Goal: Task Accomplishment & Management: Manage account settings

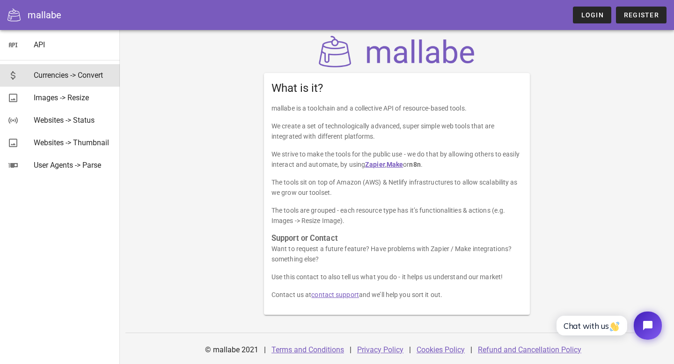
click at [52, 75] on div "Currencies -> Convert" at bounding box center [73, 75] width 79 height 9
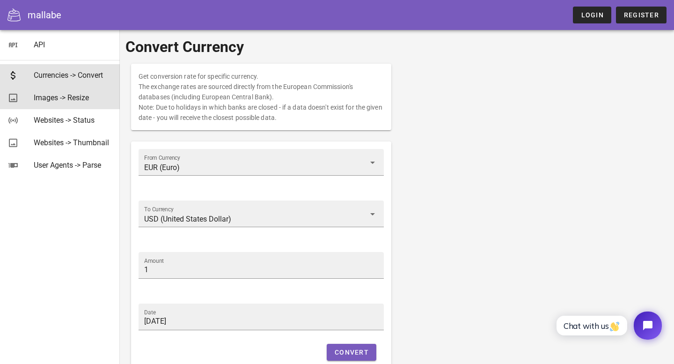
click at [51, 97] on div "Images -> Resize" at bounding box center [73, 97] width 79 height 9
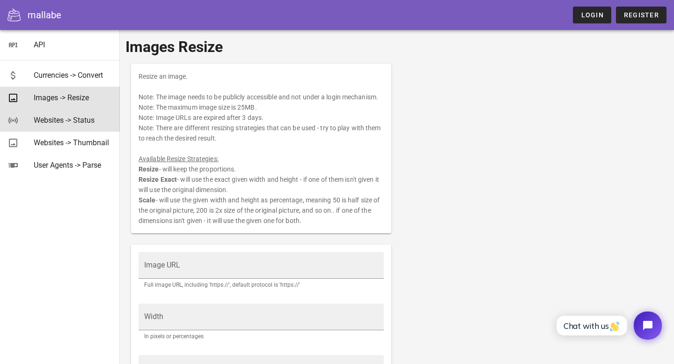
click at [42, 121] on div "Websites -> Status" at bounding box center [73, 120] width 79 height 9
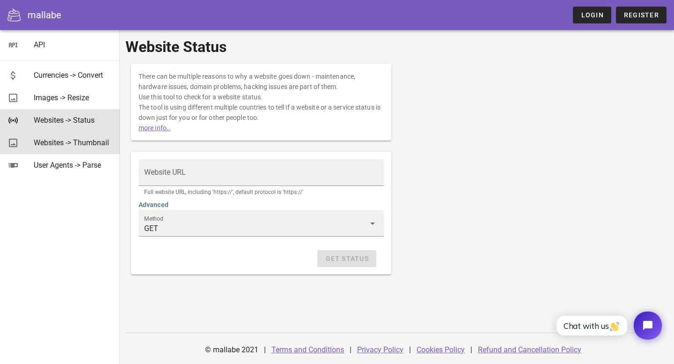
click at [49, 140] on div "Websites -> Thumbnail" at bounding box center [73, 142] width 79 height 9
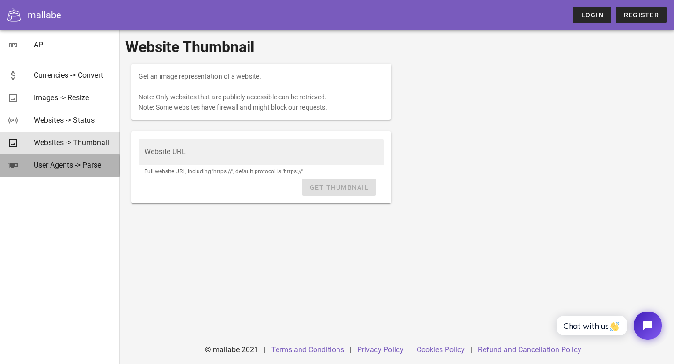
click at [48, 163] on div "User Agents -> Parse" at bounding box center [73, 165] width 79 height 9
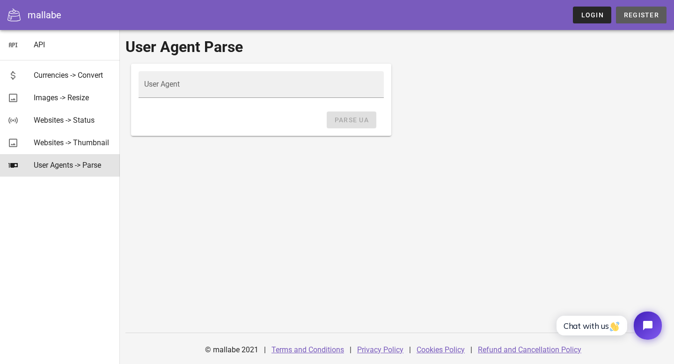
click at [639, 20] on link "Register" at bounding box center [641, 15] width 51 height 17
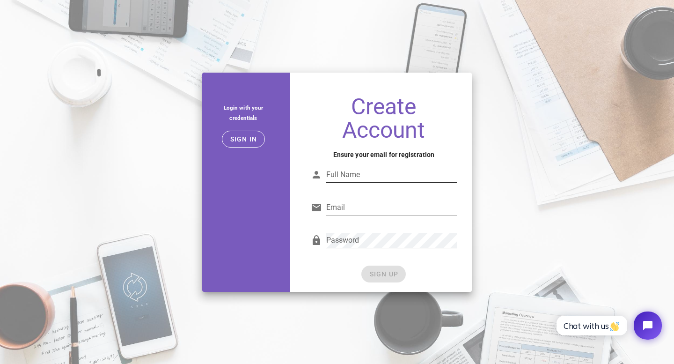
click at [340, 168] on div "Full Name" at bounding box center [391, 174] width 131 height 15
type input "Travis Sparks"
type input "s"
type input "Travis@sparkry.com"
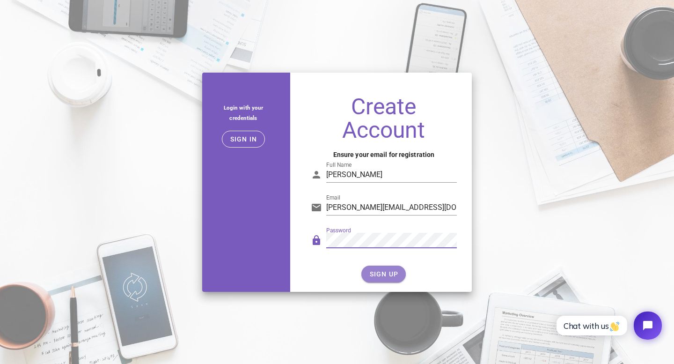
click at [387, 272] on span "SIGN UP" at bounding box center [384, 273] width 30 height 7
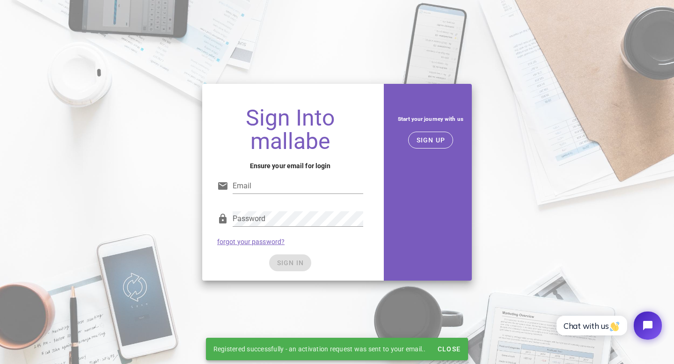
type input "Travis@sparkry.com"
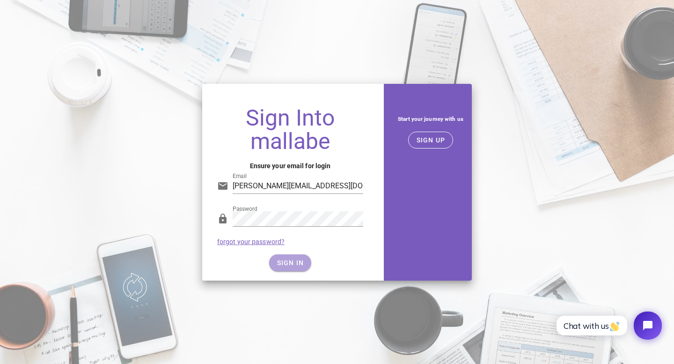
click at [286, 266] on span "SIGN IN" at bounding box center [291, 262] width 28 height 7
click at [296, 263] on span "SIGN IN" at bounding box center [291, 262] width 28 height 7
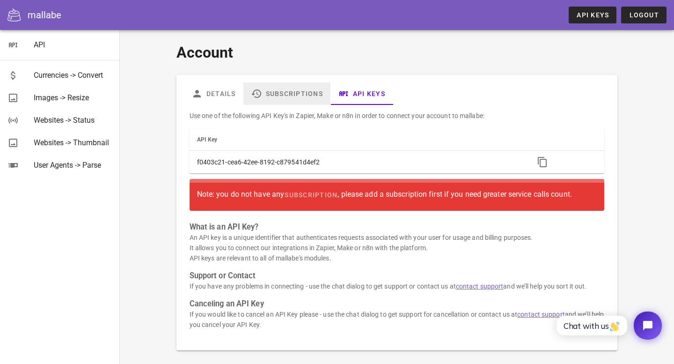
click at [276, 95] on link "Subscriptions" at bounding box center [286, 93] width 87 height 22
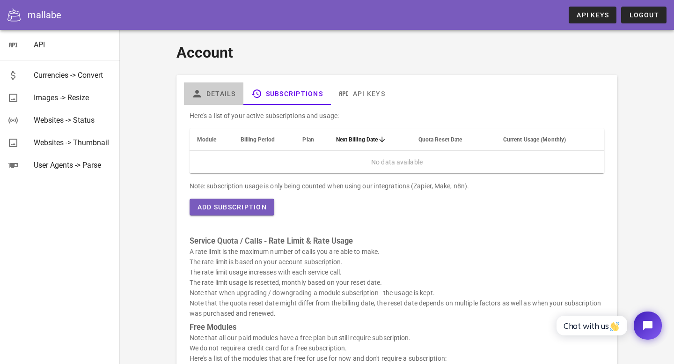
click at [223, 91] on link "Details" at bounding box center [213, 93] width 59 height 22
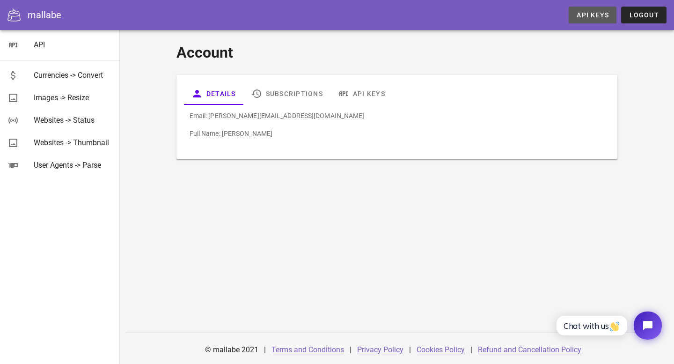
click at [592, 20] on link "API Keys" at bounding box center [593, 15] width 48 height 17
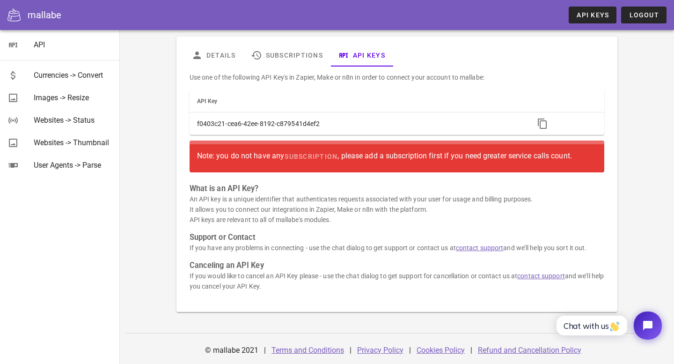
scroll to position [39, 0]
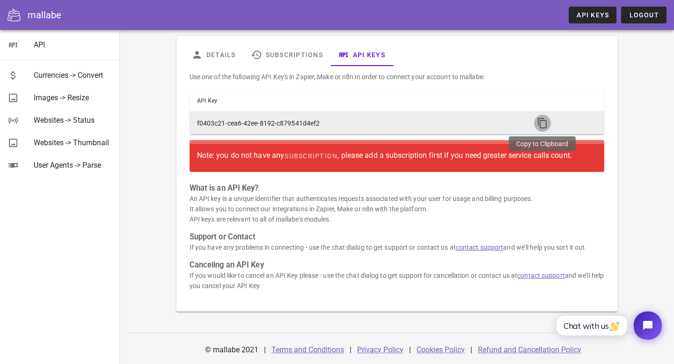
click at [545, 123] on icon "button" at bounding box center [542, 123] width 11 height 11
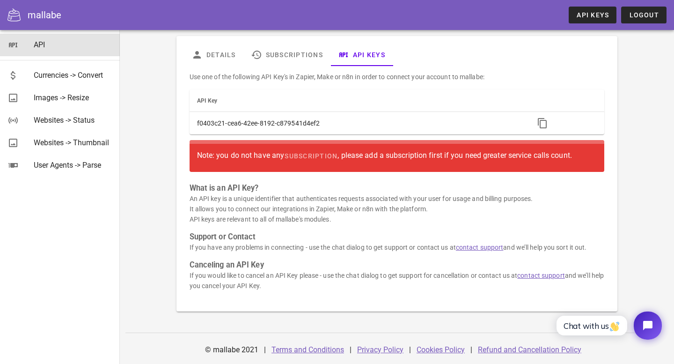
click at [43, 46] on div "API" at bounding box center [73, 44] width 79 height 9
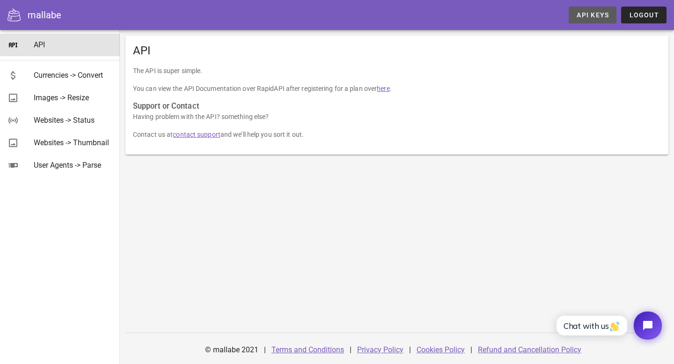
click at [583, 22] on link "API Keys" at bounding box center [593, 15] width 48 height 17
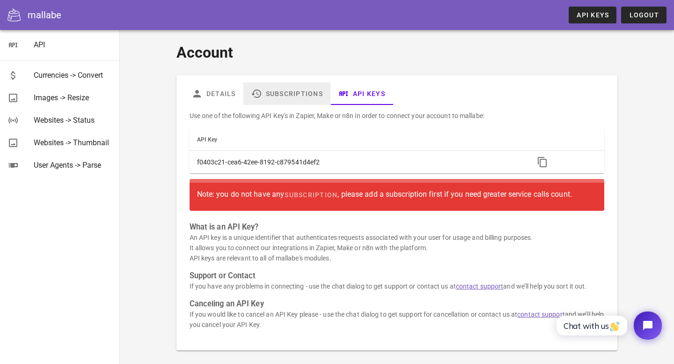
click at [288, 97] on link "Subscriptions" at bounding box center [286, 93] width 87 height 22
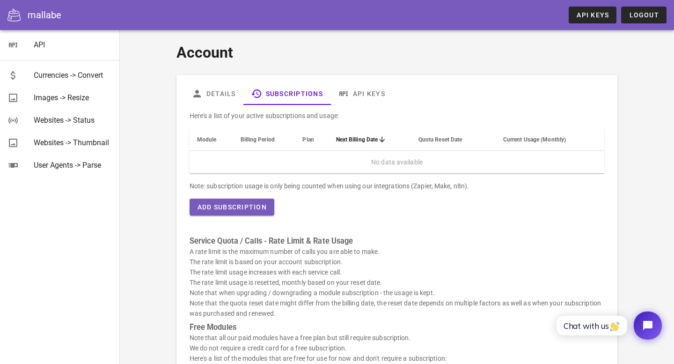
click at [209, 140] on span "Module" at bounding box center [207, 139] width 20 height 7
click at [542, 140] on span "Current Usage (Monthly)" at bounding box center [534, 139] width 63 height 7
click at [234, 208] on span "Add Subscription" at bounding box center [232, 206] width 70 height 7
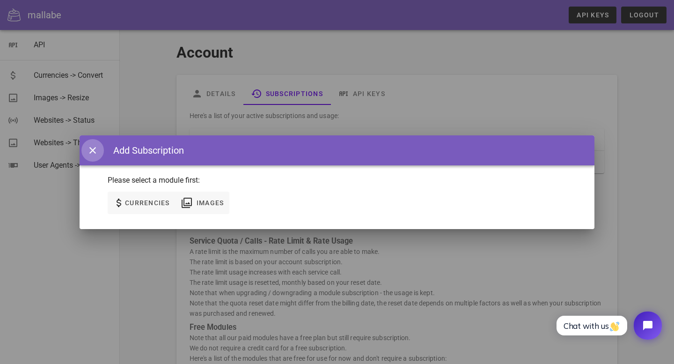
click at [91, 149] on icon "button" at bounding box center [92, 150] width 11 height 11
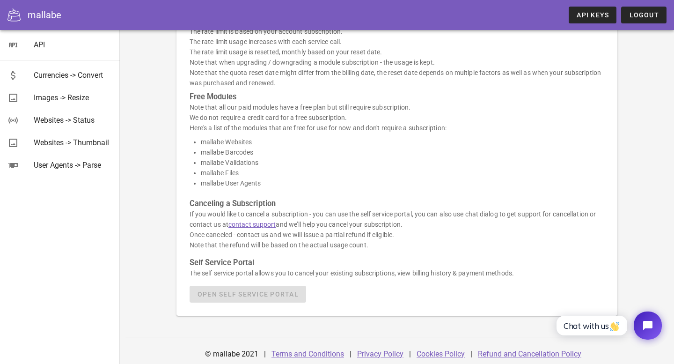
scroll to position [235, 0]
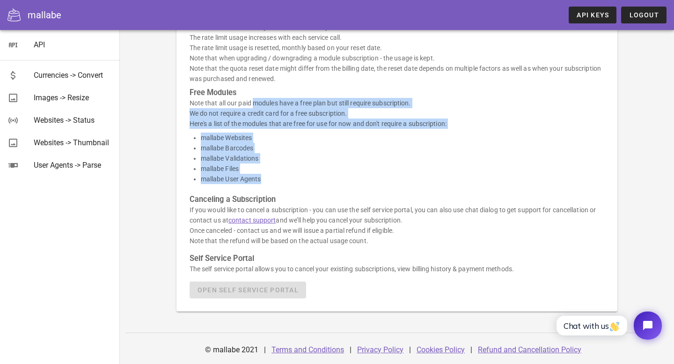
drag, startPoint x: 190, startPoint y: 102, endPoint x: 316, endPoint y: 178, distance: 146.9
click at [316, 178] on div "Here's a list of your active subscriptions and usage: Module Billing Period Pla…" at bounding box center [397, 87] width 427 height 434
click at [316, 178] on li "mallabe User Agents" at bounding box center [403, 179] width 404 height 10
